Goal: Check status: Check status

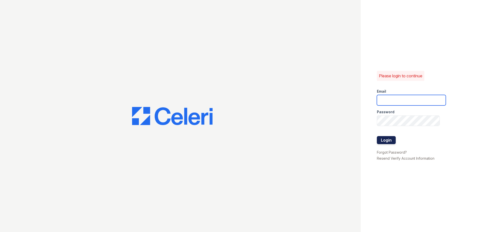
type input "renewwhitemarsh@trinity-pm.com"
click at [391, 141] on button "Login" at bounding box center [386, 140] width 19 height 8
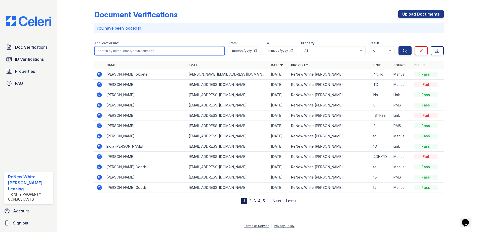
click at [130, 51] on input "search" at bounding box center [159, 50] width 130 height 9
type input "yong"
click at [399, 46] on button "Search" at bounding box center [405, 50] width 13 height 9
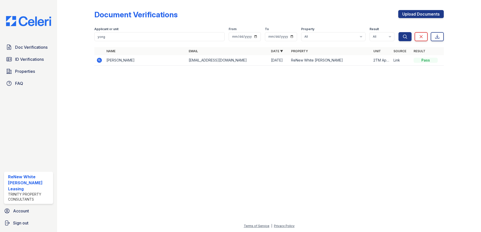
click at [100, 60] on icon at bounding box center [99, 60] width 6 height 6
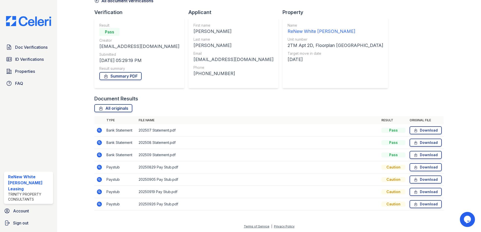
scroll to position [29, 0]
click at [101, 169] on icon at bounding box center [99, 167] width 6 height 6
click at [98, 181] on icon at bounding box center [99, 179] width 5 height 5
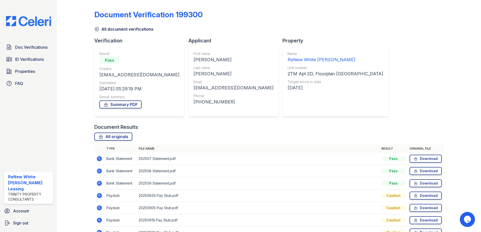
click at [98, 159] on icon at bounding box center [99, 158] width 5 height 5
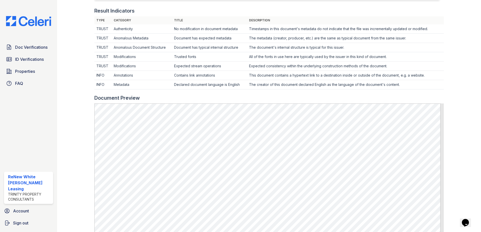
scroll to position [151, 0]
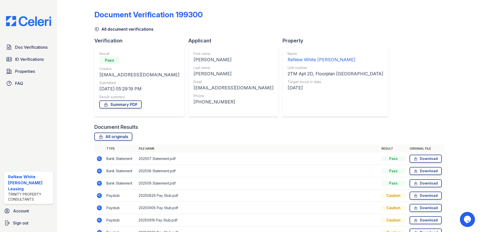
click at [98, 173] on icon at bounding box center [99, 171] width 5 height 5
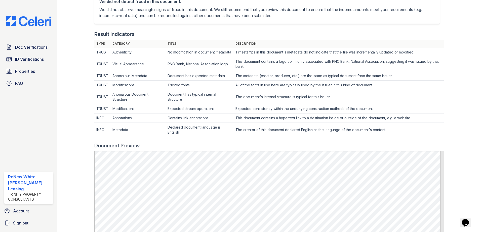
scroll to position [126, 0]
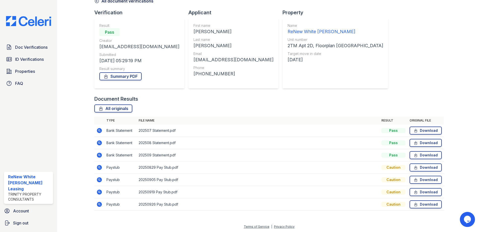
scroll to position [29, 0]
click at [100, 153] on icon at bounding box center [99, 154] width 5 height 5
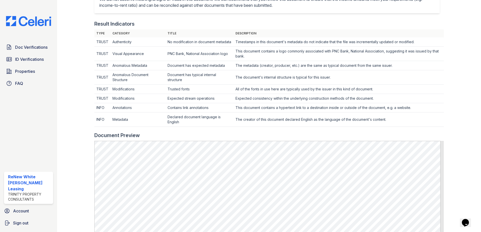
scroll to position [176, 0]
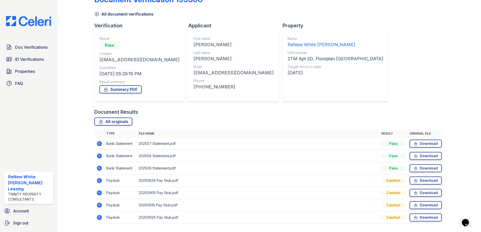
scroll to position [29, 0]
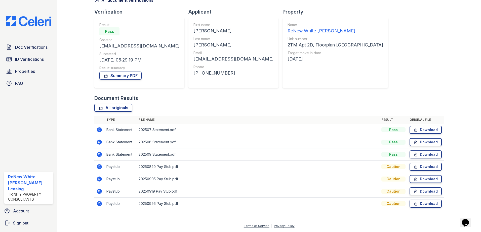
click at [98, 168] on icon at bounding box center [99, 167] width 5 height 5
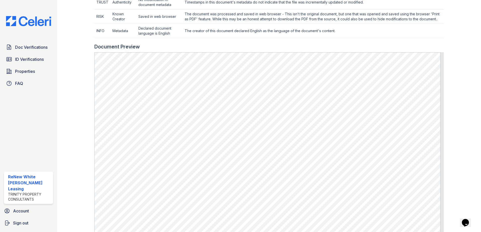
scroll to position [201, 0]
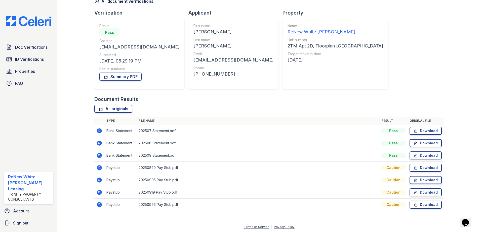
scroll to position [29, 0]
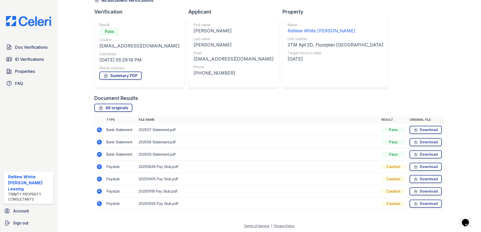
click at [100, 178] on icon at bounding box center [99, 179] width 5 height 5
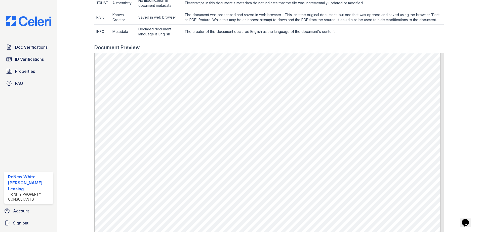
scroll to position [201, 0]
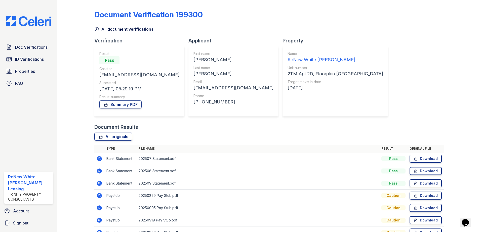
scroll to position [25, 0]
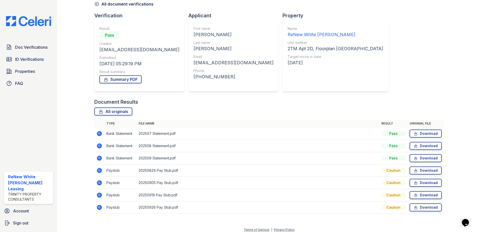
click at [97, 208] on icon at bounding box center [99, 207] width 5 height 5
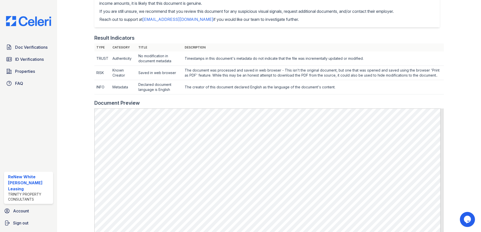
scroll to position [151, 0]
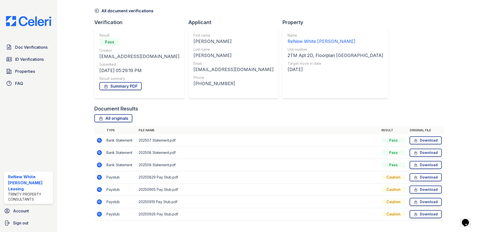
scroll to position [29, 0]
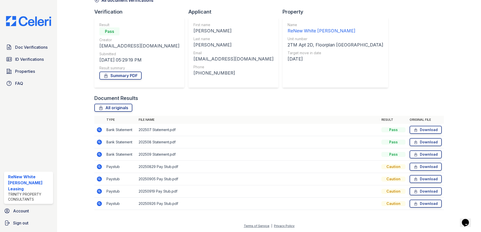
click at [99, 190] on icon at bounding box center [99, 192] width 6 height 6
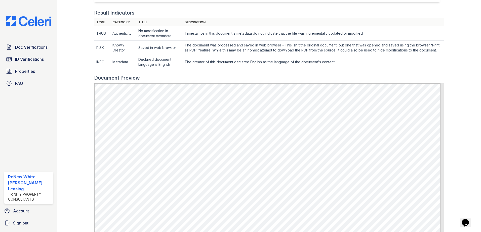
scroll to position [226, 0]
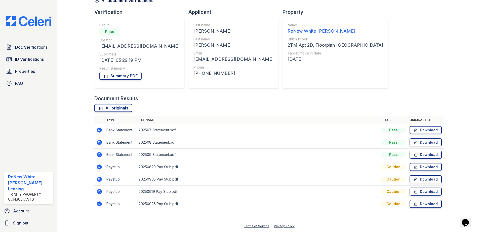
scroll to position [29, 0]
click at [101, 167] on icon at bounding box center [99, 167] width 5 height 5
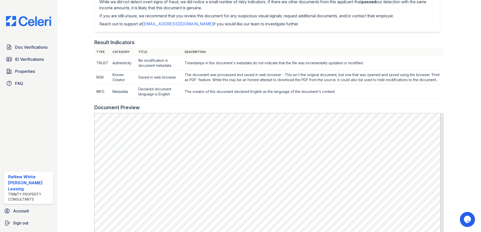
scroll to position [176, 0]
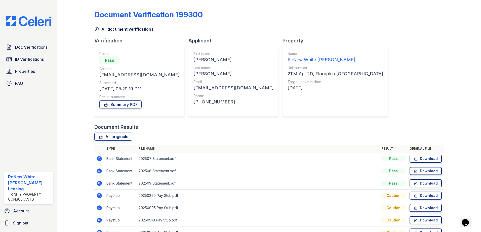
click at [99, 208] on icon at bounding box center [98, 207] width 1 height 1
